Goal: Information Seeking & Learning: Learn about a topic

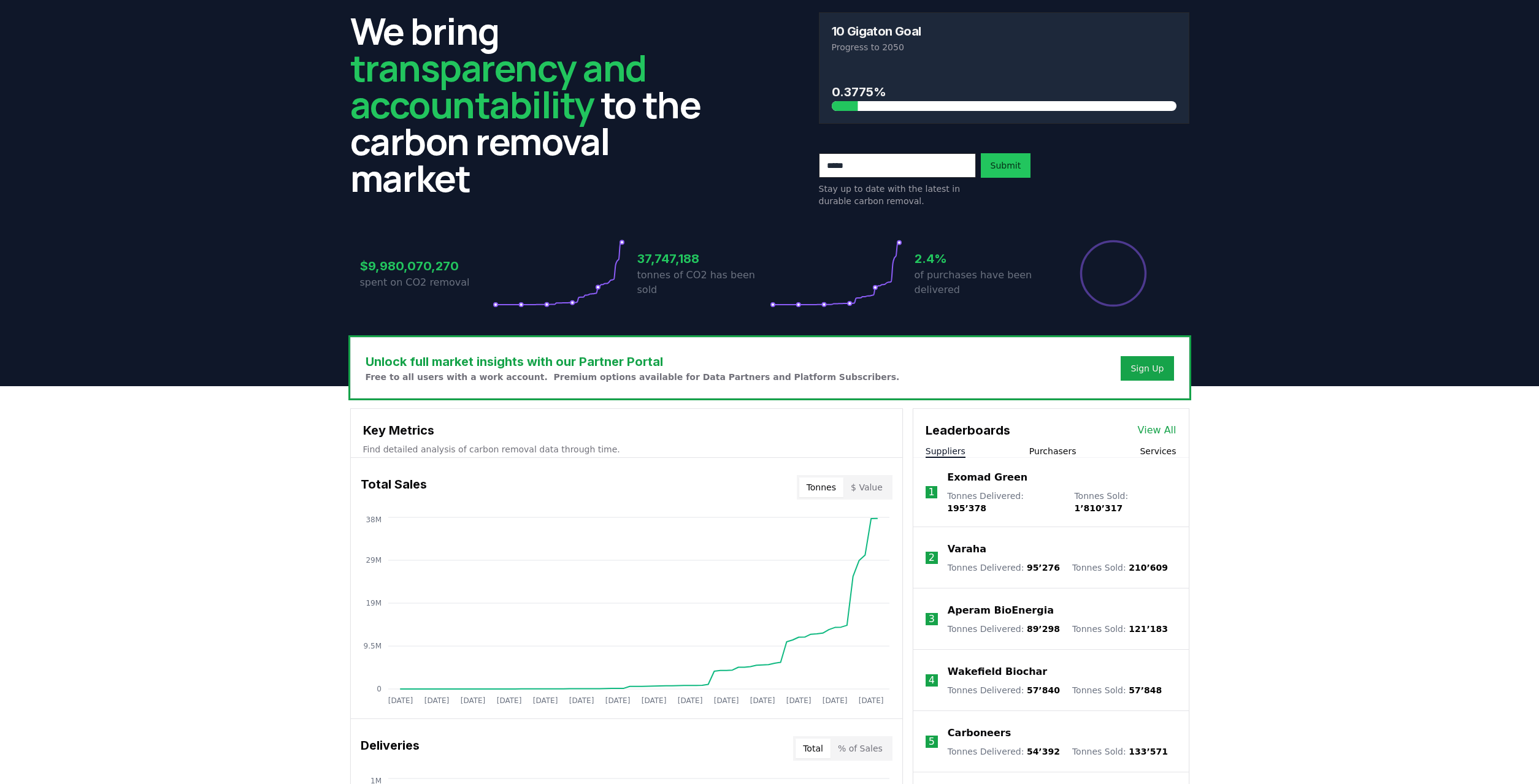
scroll to position [167, 0]
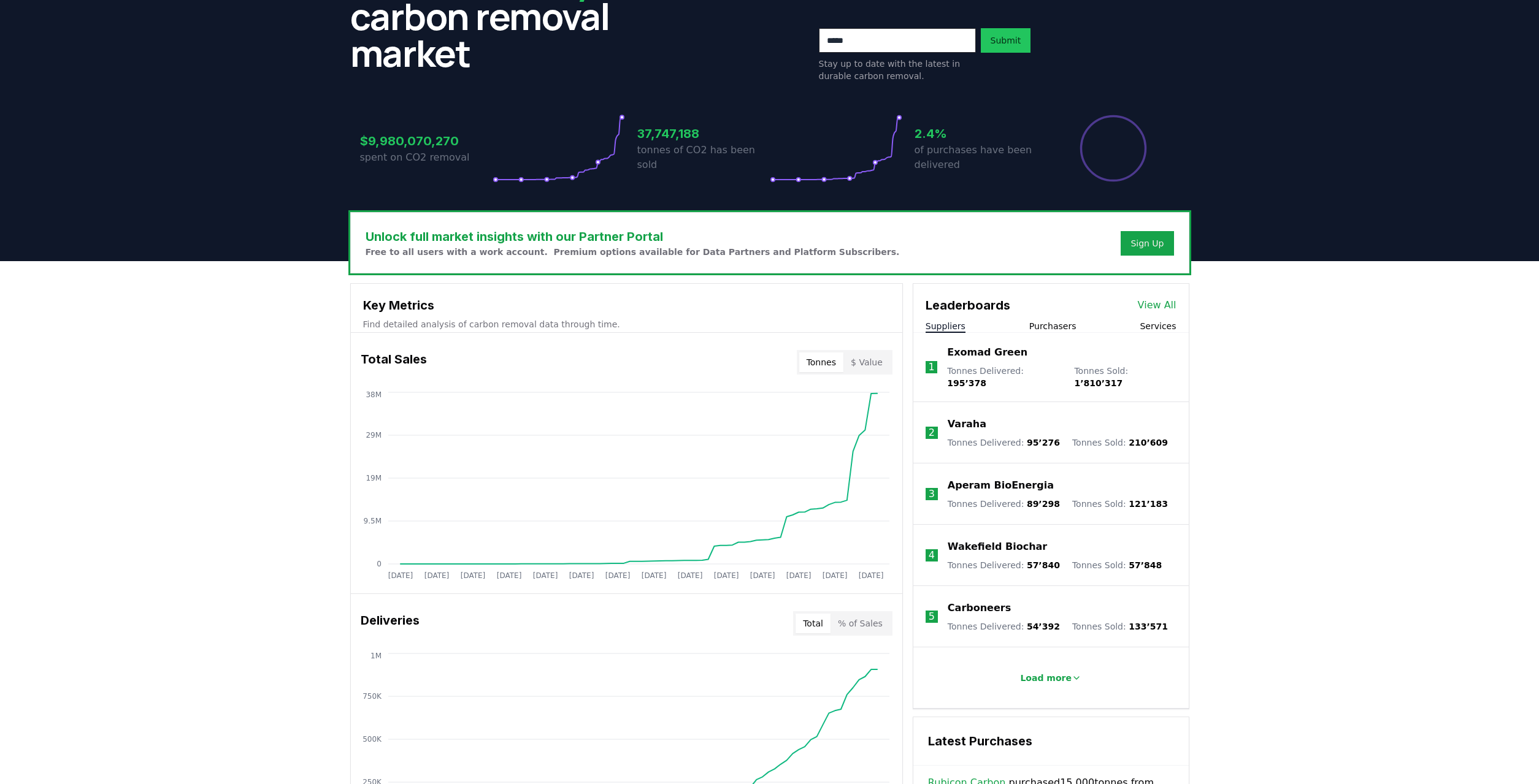
click at [1196, 327] on div "Unlock full market insights with our Partner Portal Free to all users with a wo…" at bounding box center [770, 703] width 858 height 981
click at [1153, 326] on button "Services" at bounding box center [1158, 326] width 36 height 12
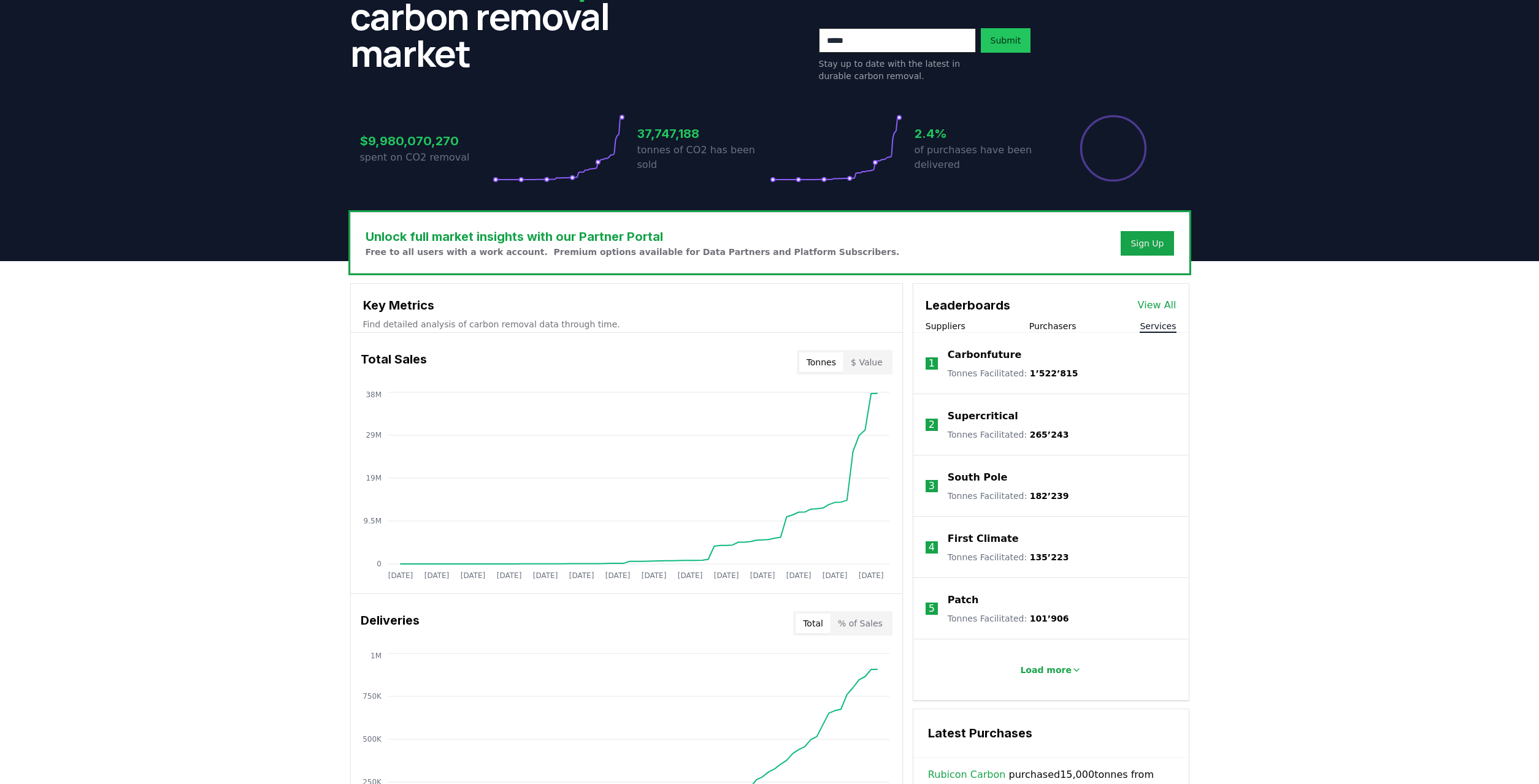
click at [1077, 327] on div "Suppliers Purchasers Services" at bounding box center [1051, 326] width 276 height 13
click at [1170, 313] on div "Leaderboards View All" at bounding box center [1051, 299] width 276 height 30
click at [1169, 310] on link "View All" at bounding box center [1157, 305] width 39 height 15
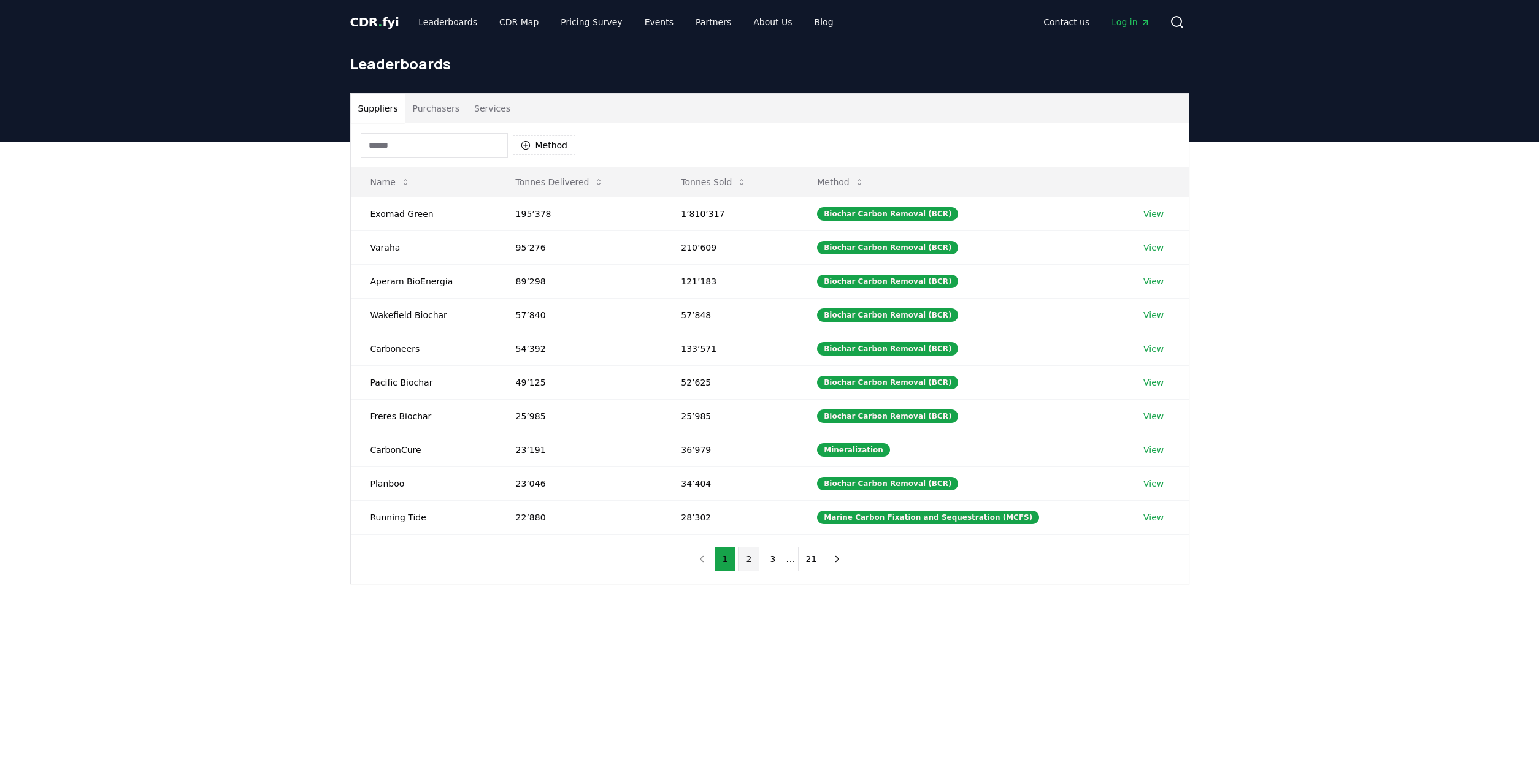
click at [759, 553] on button "2" at bounding box center [748, 558] width 21 height 24
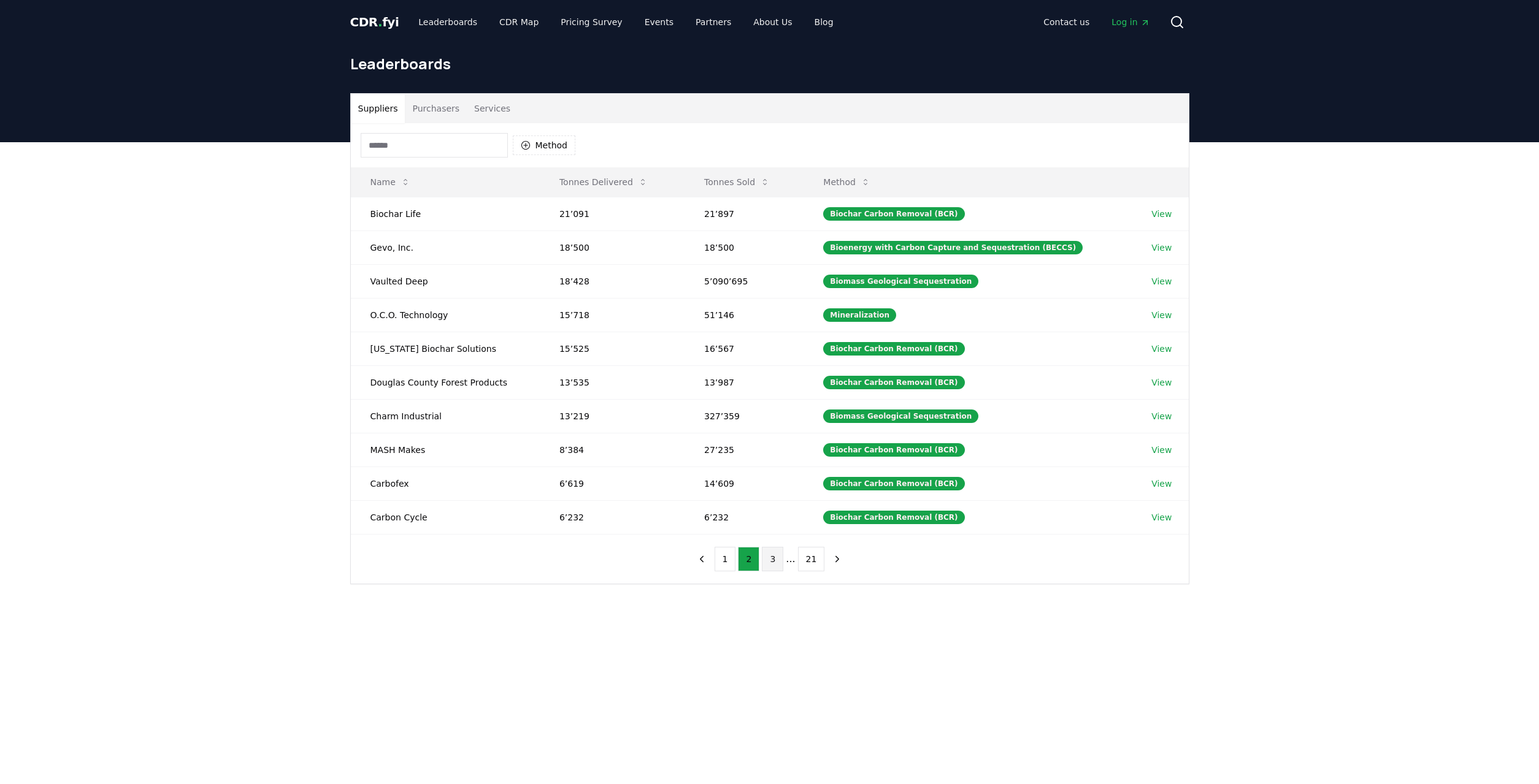
click at [769, 557] on button "3" at bounding box center [772, 558] width 21 height 24
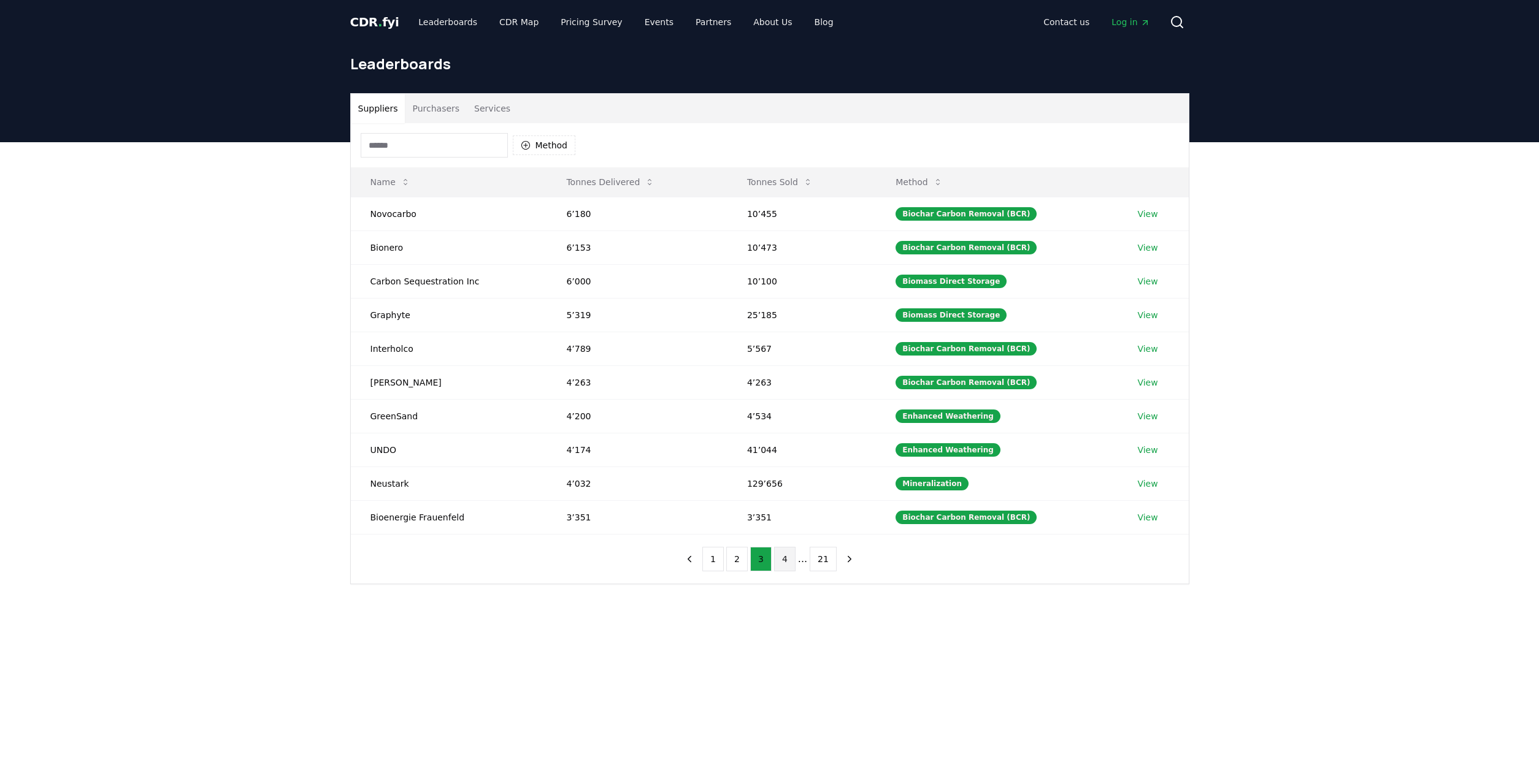
click at [793, 555] on button "4" at bounding box center [784, 558] width 21 height 24
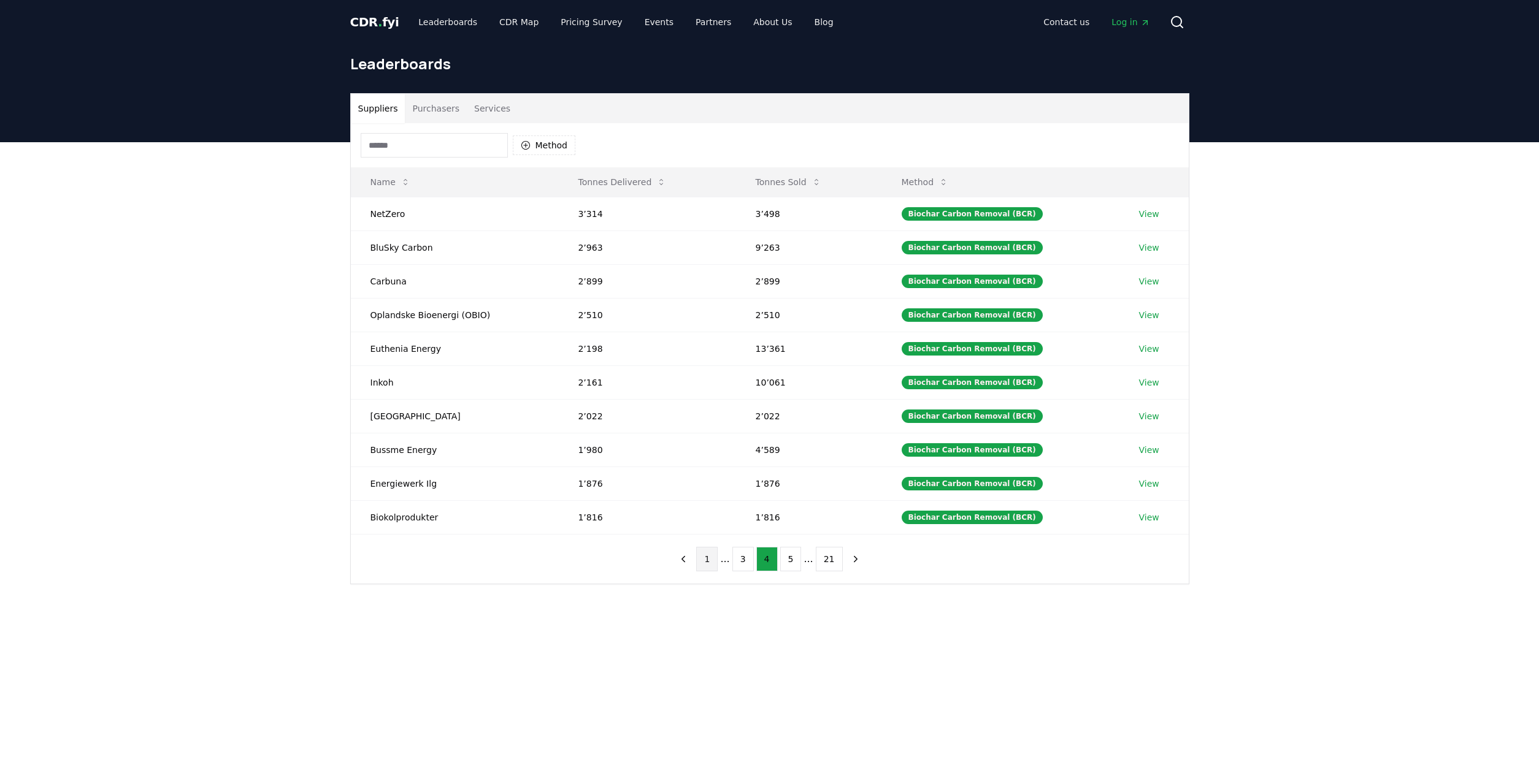
click at [712, 565] on button "1" at bounding box center [706, 558] width 21 height 24
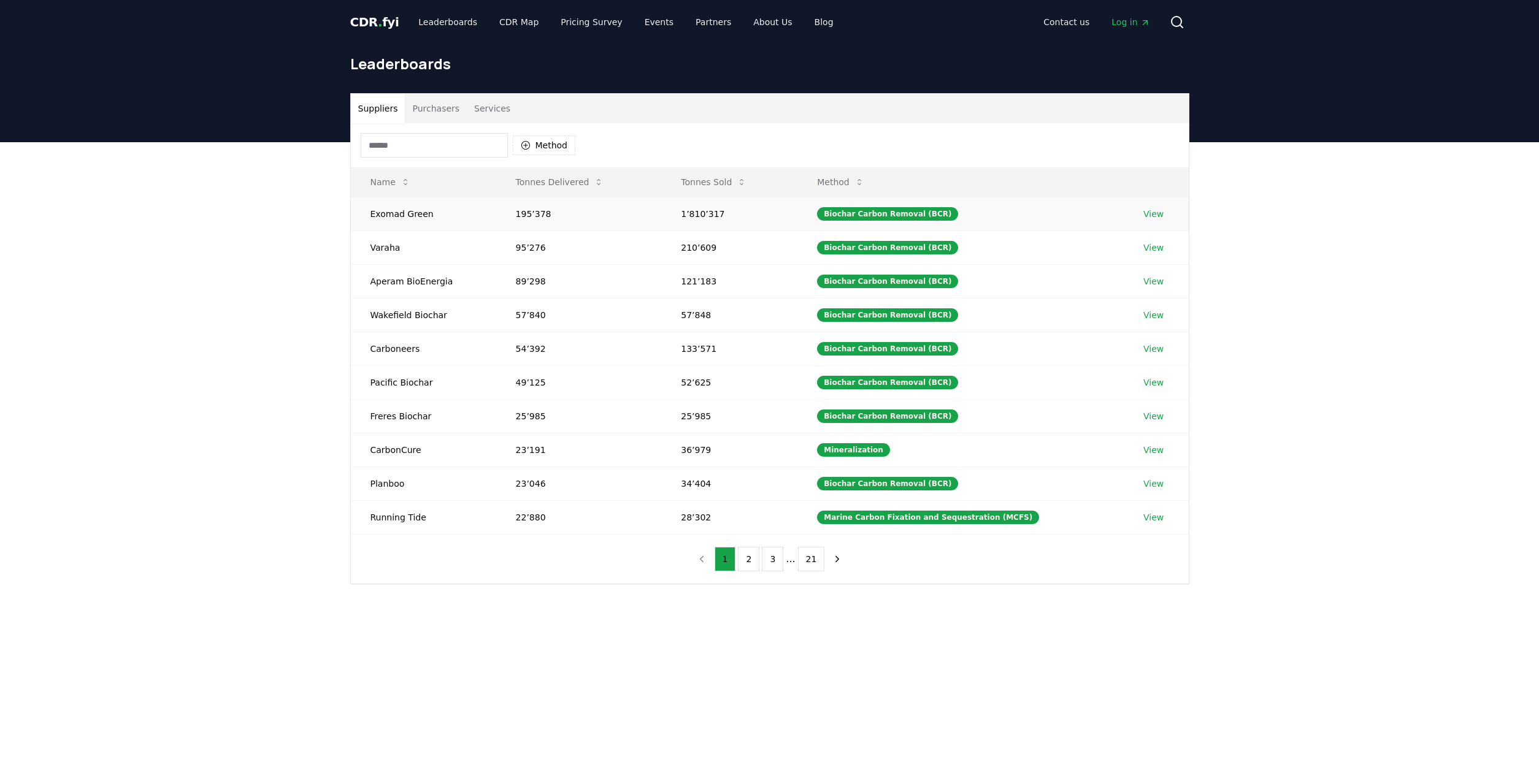
click at [382, 215] on td "Exomad Green" at bounding box center [424, 213] width 145 height 34
drag, startPoint x: 369, startPoint y: 214, endPoint x: 820, endPoint y: 210, distance: 451.0
click at [820, 210] on tr "Exomad Green 195’378 1’810’317 Biochar Carbon Removal (BCR) View" at bounding box center [770, 213] width 838 height 34
click at [820, 210] on td "Biochar Carbon Removal (BCR)" at bounding box center [960, 213] width 326 height 34
drag, startPoint x: 1093, startPoint y: 206, endPoint x: 1212, endPoint y: 207, distance: 119.0
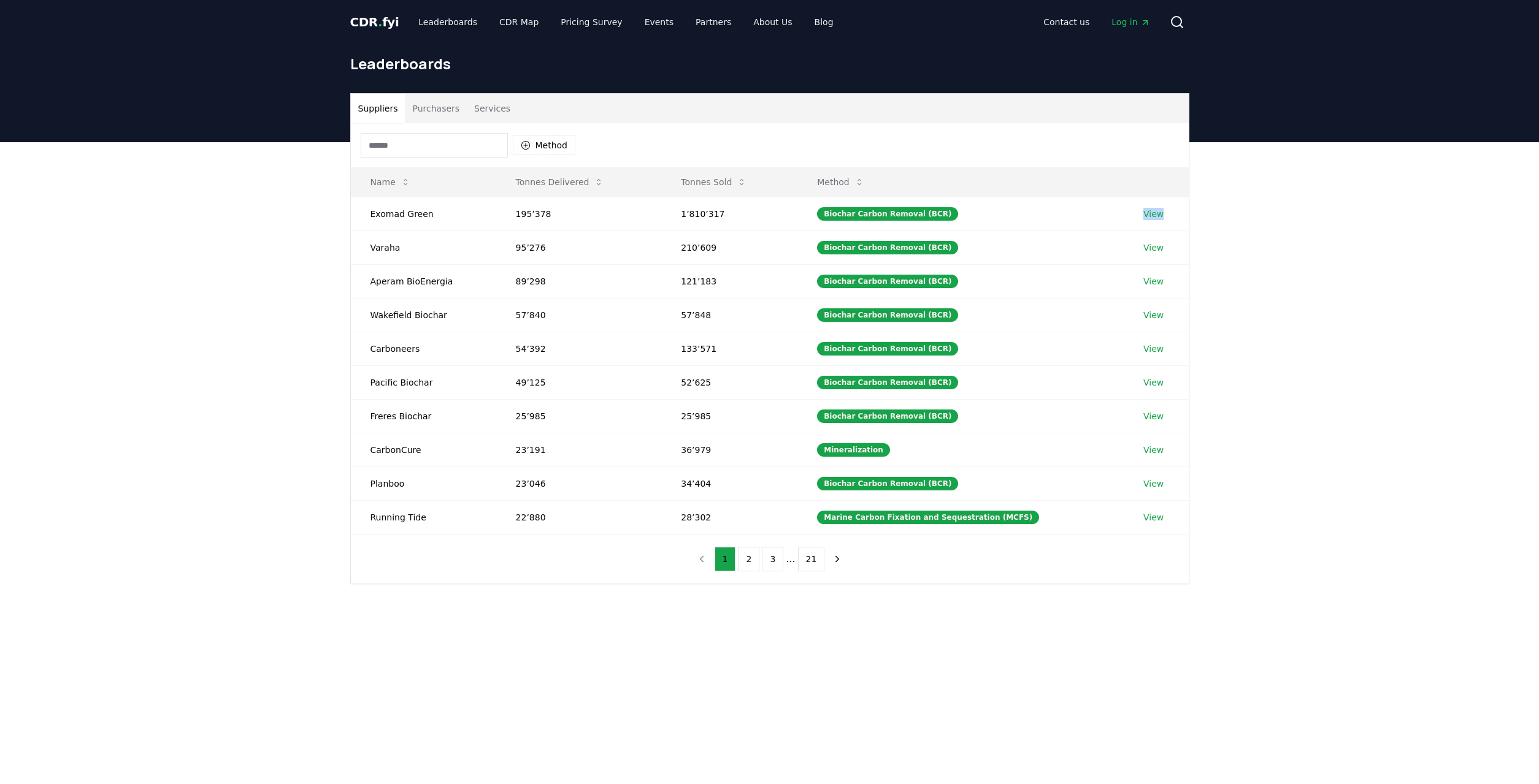
click at [1189, 207] on div "Name Tonnes Delivered Tonnes Sold Method Exomad Green 195’378 1’810’317 Biochar…" at bounding box center [770, 351] width 838 height 367
click at [1212, 207] on div "Suppliers Purchasers Services Method Name Tonnes Delivered Tonnes Sold Method E…" at bounding box center [769, 388] width 1539 height 491
